Goal: Task Accomplishment & Management: Use online tool/utility

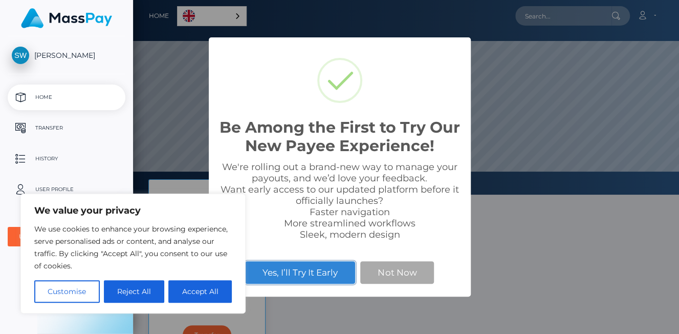
scroll to position [194, 545]
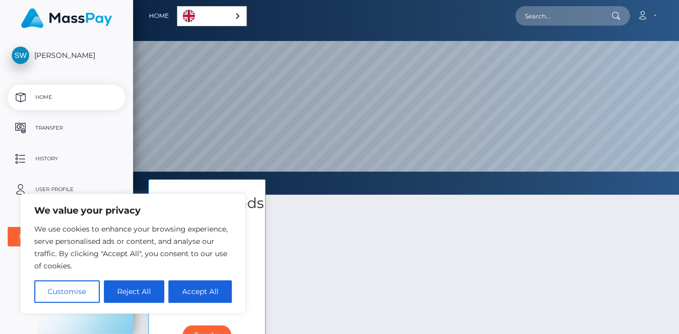
click at [191, 292] on button "Accept All" at bounding box center [199, 291] width 63 height 23
checkbox input "true"
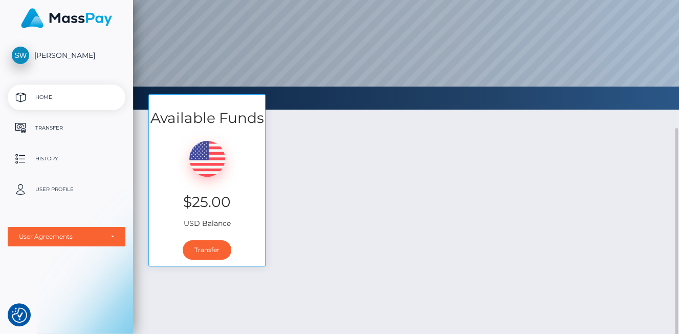
scroll to position [127, 0]
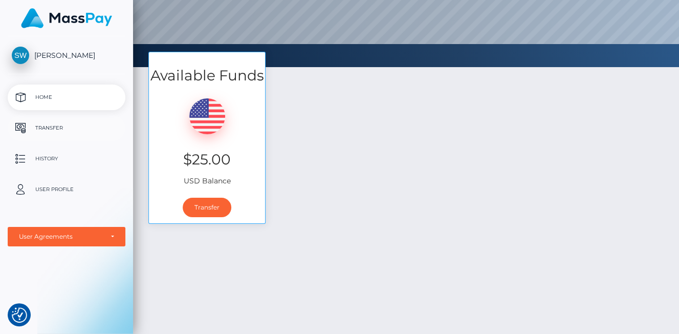
click at [38, 126] on p "Transfer" at bounding box center [66, 127] width 109 height 15
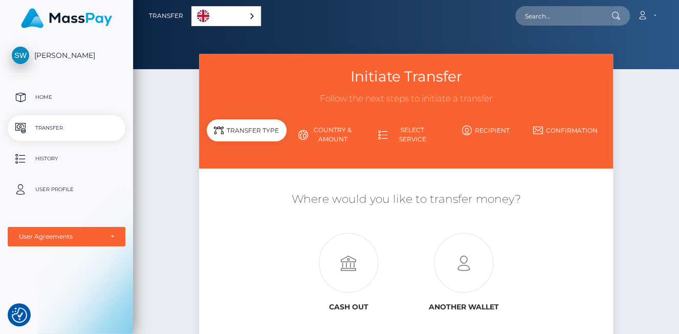
scroll to position [42, 0]
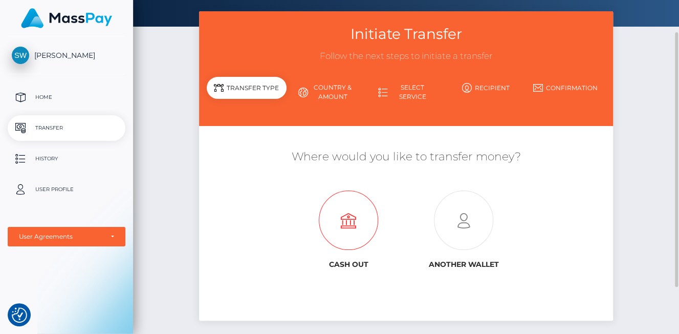
click at [345, 221] on icon at bounding box center [348, 220] width 115 height 59
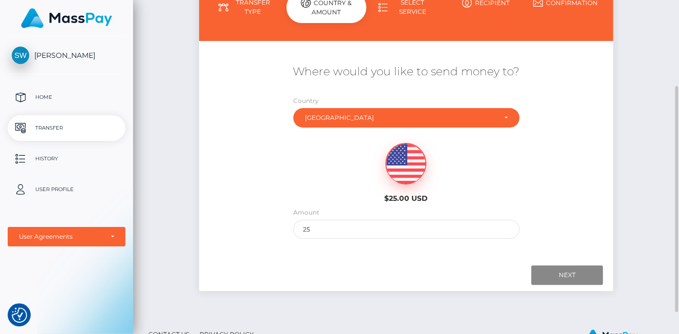
scroll to position [159, 0]
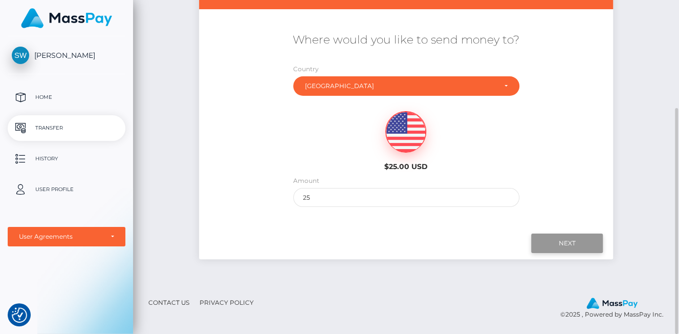
click at [569, 246] on input "Next" at bounding box center [567, 242] width 72 height 19
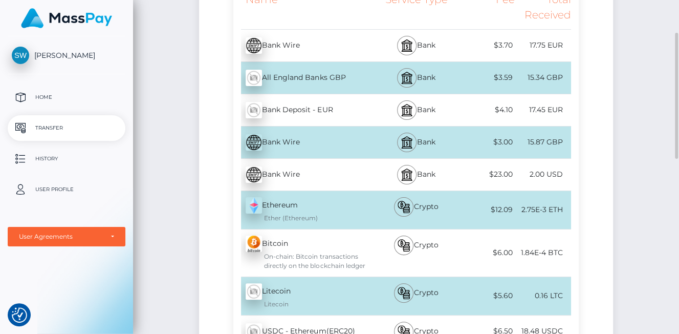
scroll to position [202, 0]
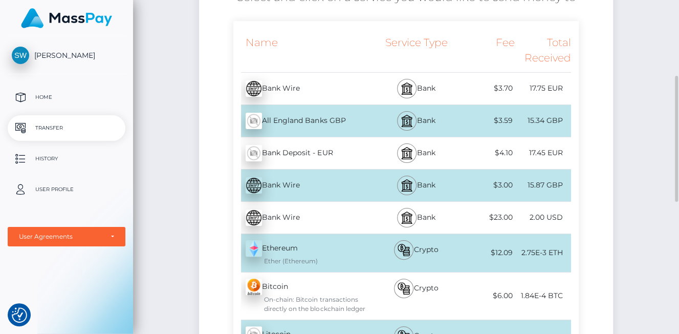
click at [325, 122] on div "All England Banks GBP - GBP" at bounding box center [303, 120] width 141 height 29
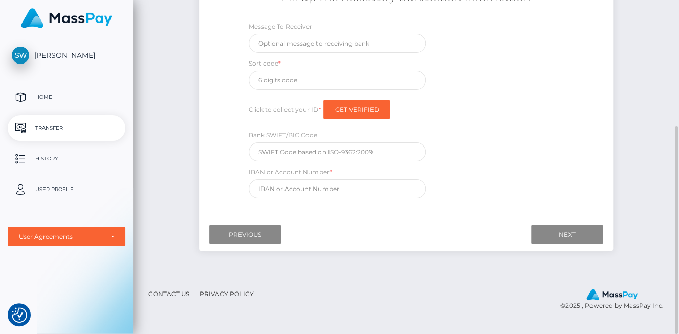
scroll to position [116, 0]
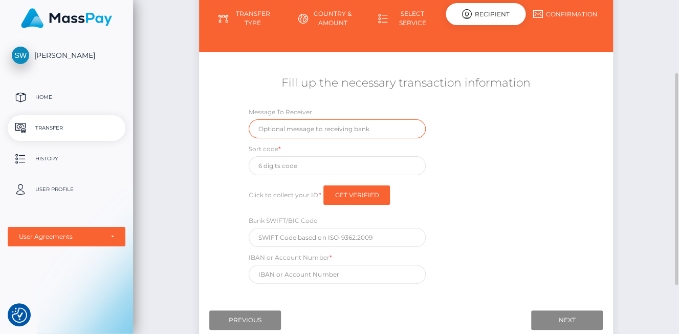
click at [280, 128] on input "text" at bounding box center [337, 128] width 177 height 19
type input "NVU"
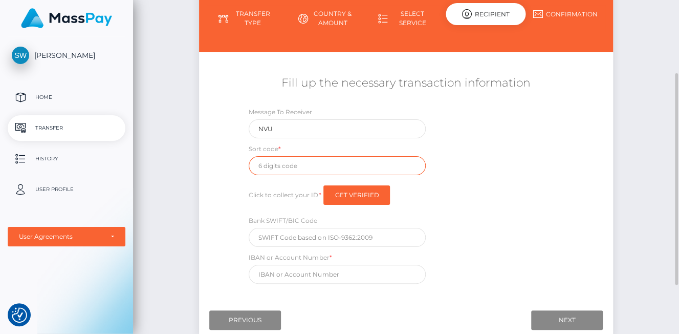
click at [282, 166] on input "text" at bounding box center [337, 165] width 177 height 19
click at [310, 171] on input "text" at bounding box center [337, 165] width 177 height 19
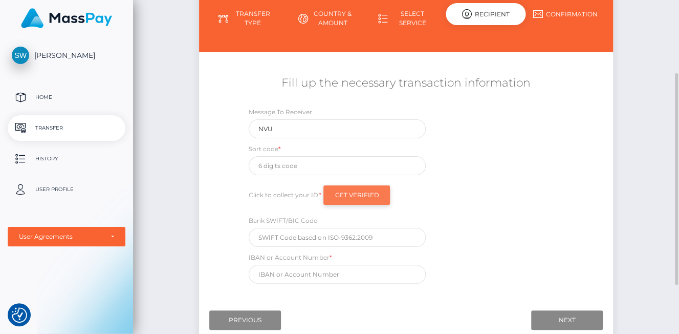
click at [366, 194] on input "Get Verified" at bounding box center [356, 194] width 67 height 19
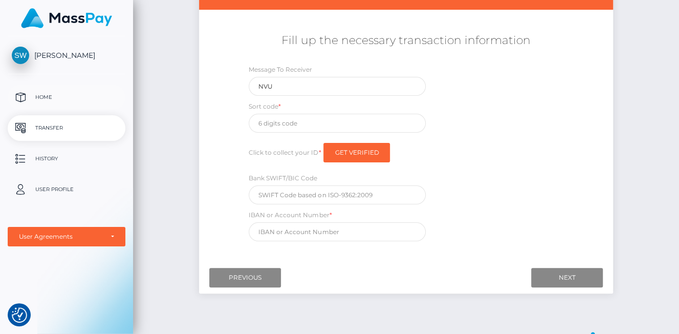
click at [39, 98] on p "Home" at bounding box center [66, 97] width 109 height 15
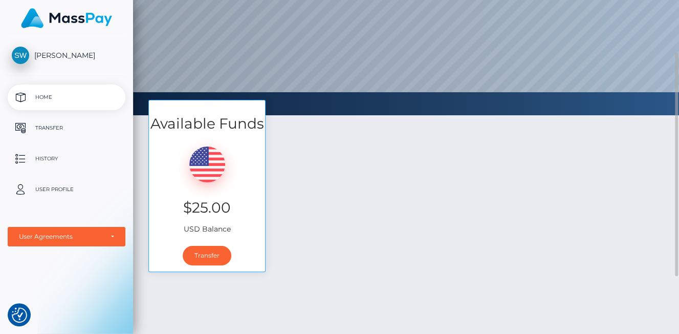
scroll to position [165, 0]
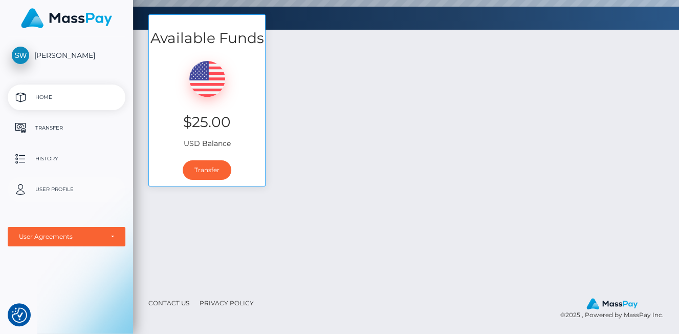
click at [71, 190] on p "User Profile" at bounding box center [66, 189] width 109 height 15
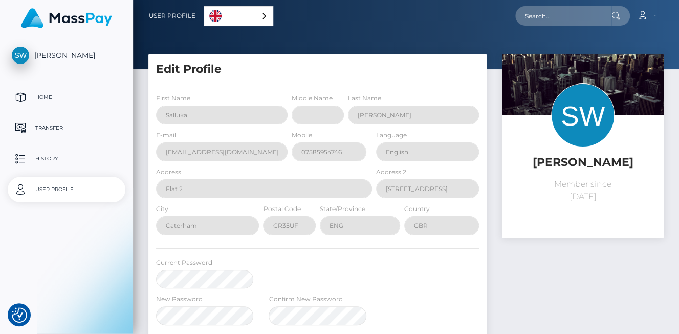
select select
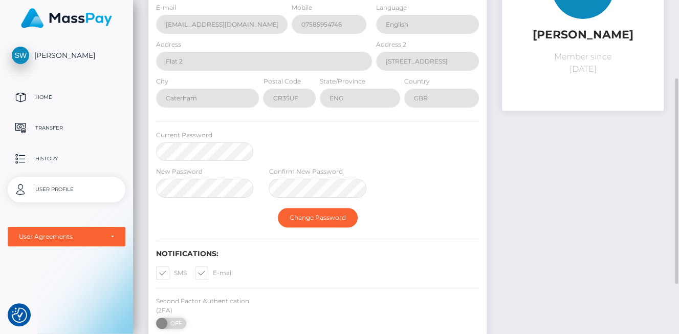
scroll to position [170, 0]
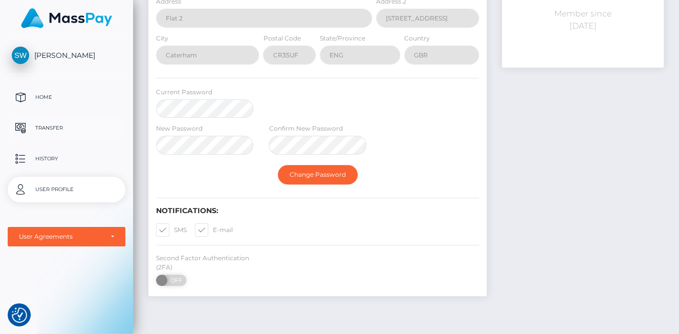
click at [45, 131] on p "Transfer" at bounding box center [66, 127] width 109 height 15
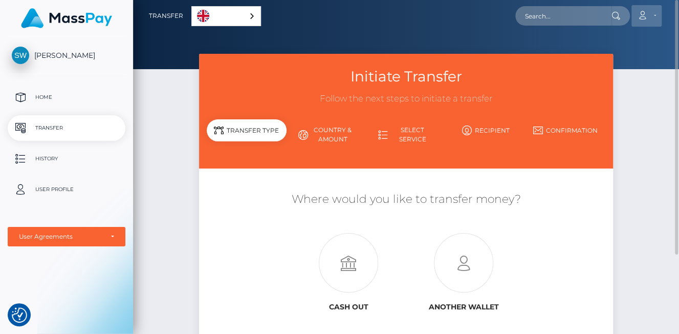
click at [641, 17] on icon at bounding box center [642, 15] width 11 height 8
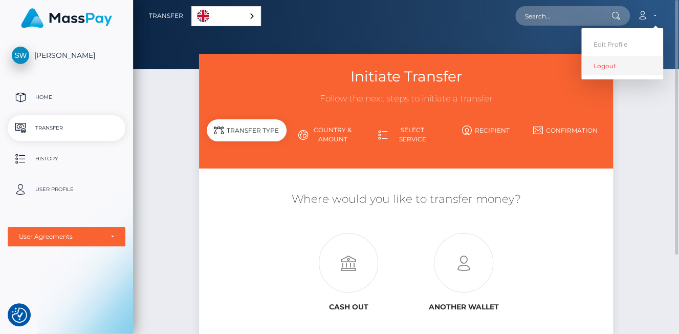
click at [608, 68] on link "Logout" at bounding box center [622, 65] width 82 height 19
